Goal: Task Accomplishment & Management: Use online tool/utility

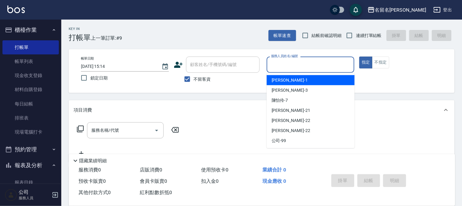
click at [331, 61] on input "服務人員姓名/編號" at bounding box center [310, 64] width 82 height 11
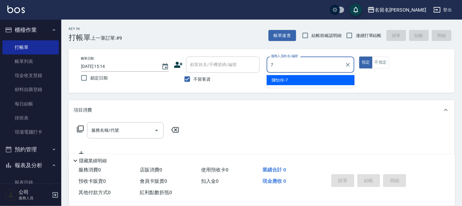
type input "[PERSON_NAME]-7"
type button "true"
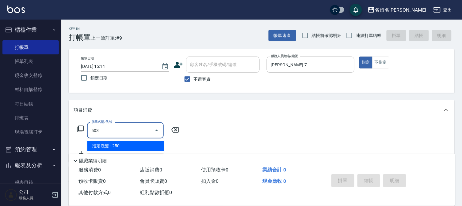
type input "指定洗髮(503)"
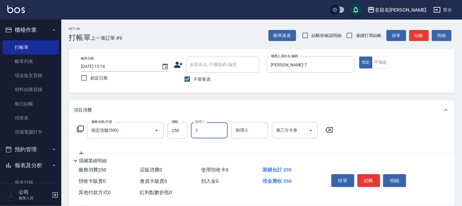
type input "[PERSON_NAME]-7"
click at [372, 179] on button "結帳" at bounding box center [368, 181] width 23 height 13
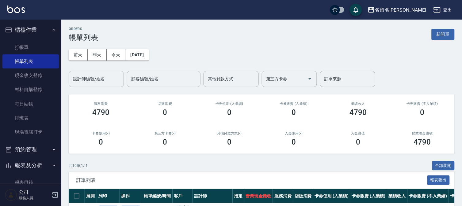
click at [82, 80] on input "設計師編號/姓名" at bounding box center [96, 79] width 50 height 11
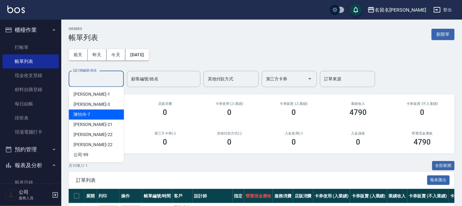
click at [88, 113] on span "[PERSON_NAME]-7" at bounding box center [82, 114] width 17 height 6
type input "[PERSON_NAME]-7"
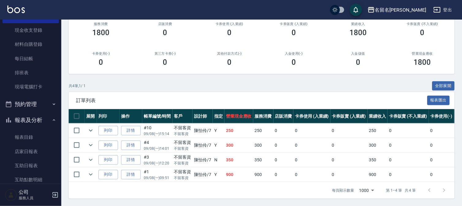
scroll to position [102, 0]
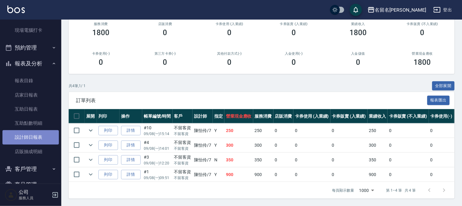
click at [40, 132] on link "設計師日報表" at bounding box center [30, 137] width 56 height 14
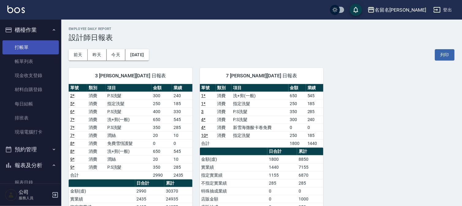
click at [45, 44] on link "打帳單" at bounding box center [30, 47] width 56 height 14
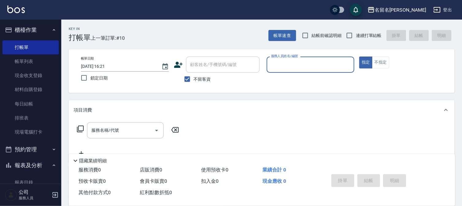
scroll to position [118, 0]
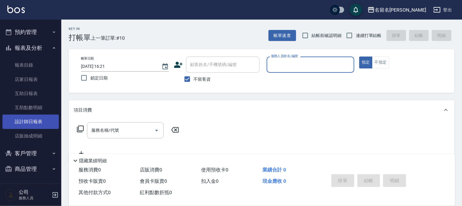
click at [43, 120] on link "設計師日報表" at bounding box center [30, 122] width 56 height 14
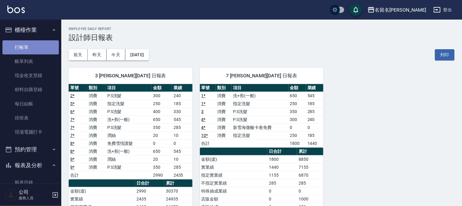
click at [42, 43] on link "打帳單" at bounding box center [30, 47] width 56 height 14
